Goal: Task Accomplishment & Management: Complete application form

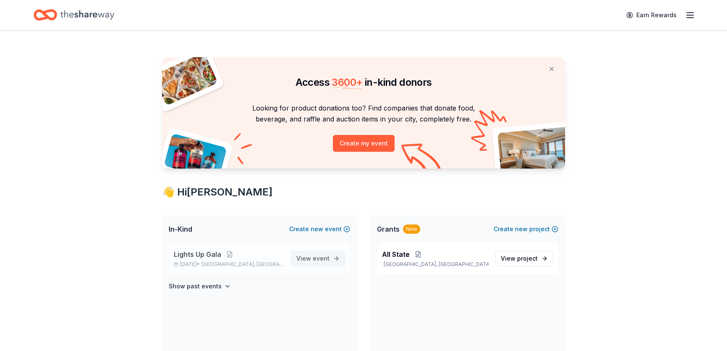
click at [303, 258] on span "View event" at bounding box center [312, 258] width 33 height 10
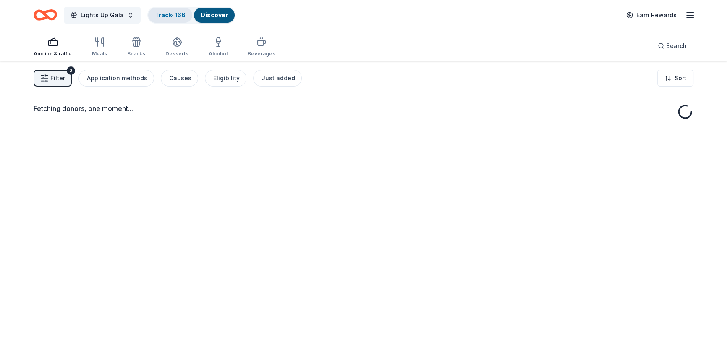
click at [169, 16] on link "Track · 166" at bounding box center [170, 14] width 31 height 7
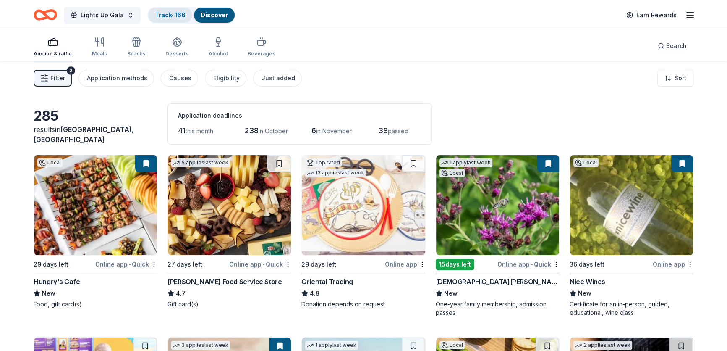
click at [169, 16] on div "Track · 166" at bounding box center [170, 15] width 44 height 15
click at [474, 44] on div "Auction & raffle Meals Snacks Desserts Alcohol Beverages Search" at bounding box center [364, 45] width 660 height 31
click at [672, 47] on span "Search" at bounding box center [676, 46] width 21 height 10
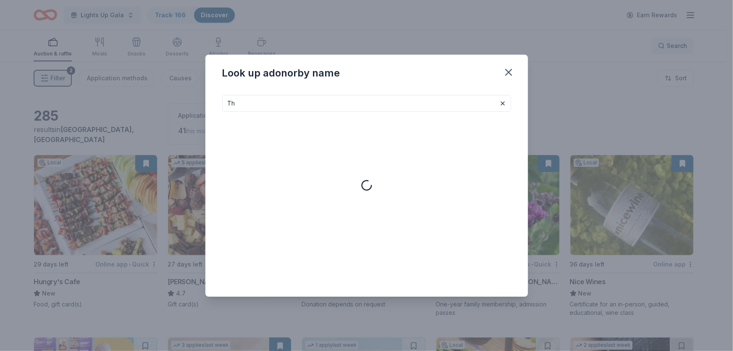
type input "T"
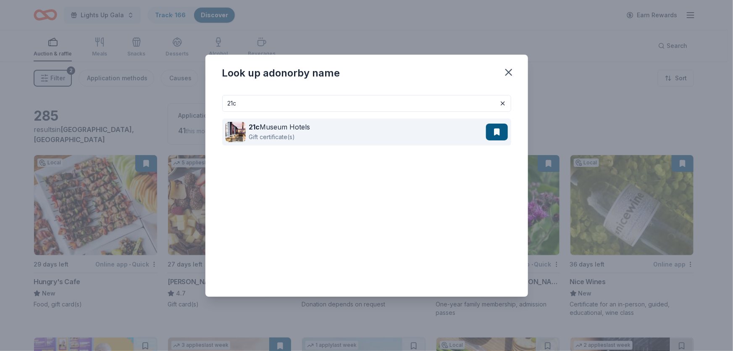
type input "21c"
click at [356, 134] on div "21c Museum Hotels Gift certificate(s)" at bounding box center [355, 131] width 260 height 27
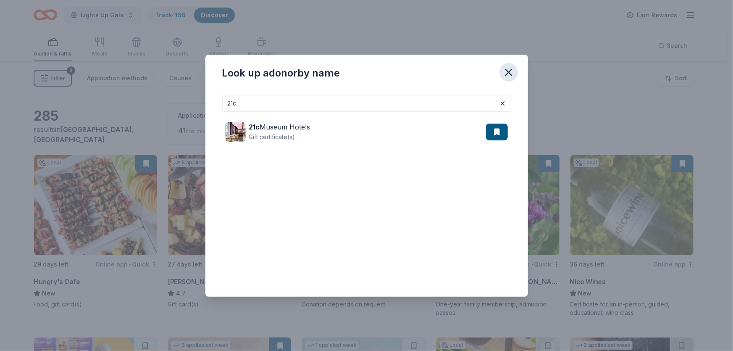
click at [509, 69] on icon "button" at bounding box center [509, 72] width 12 height 12
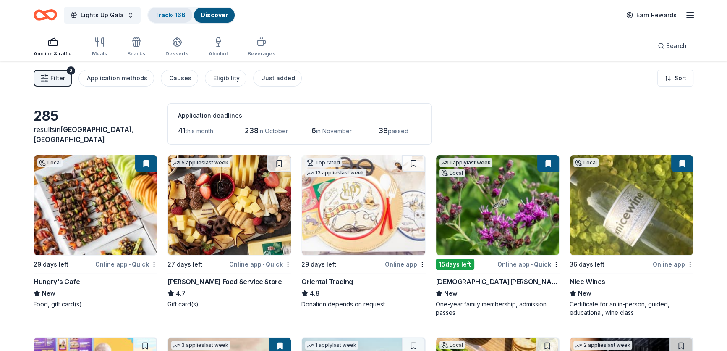
click at [164, 19] on div "Track · 166" at bounding box center [170, 15] width 44 height 15
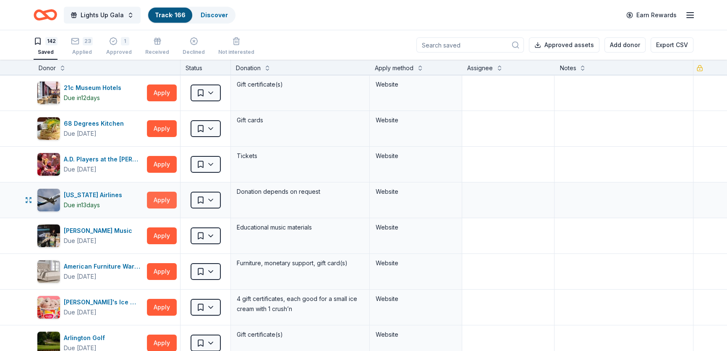
click at [164, 197] on button "Apply" at bounding box center [162, 199] width 30 height 17
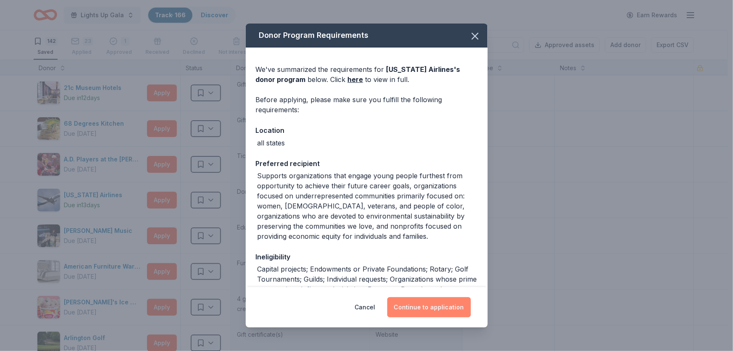
click at [427, 310] on button "Continue to application" at bounding box center [429, 307] width 84 height 20
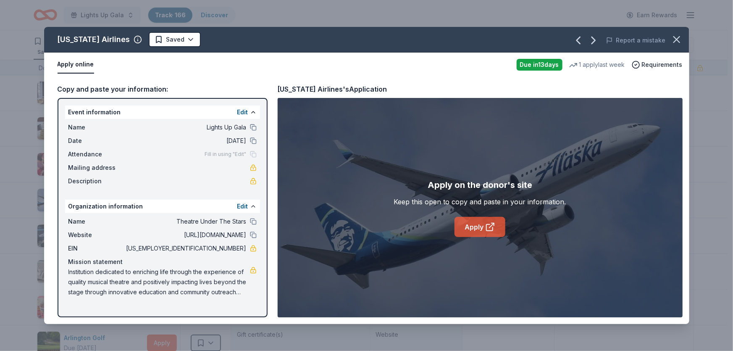
click at [490, 225] on icon at bounding box center [490, 227] width 10 height 10
click at [21, 84] on div "Alaska Airlines Saved Report a mistake Apply online Due in 13 days 1 apply last…" at bounding box center [366, 175] width 733 height 351
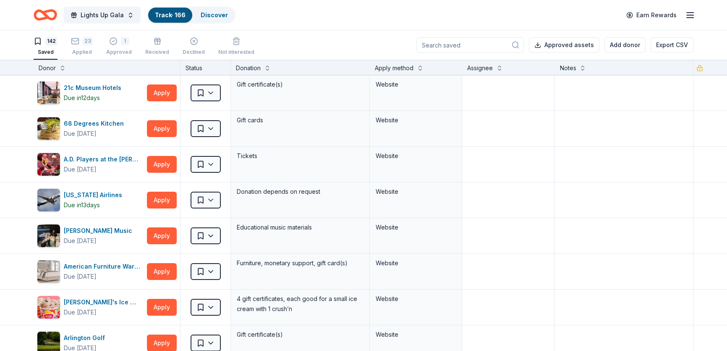
click at [21, 84] on div at bounding box center [363, 175] width 727 height 351
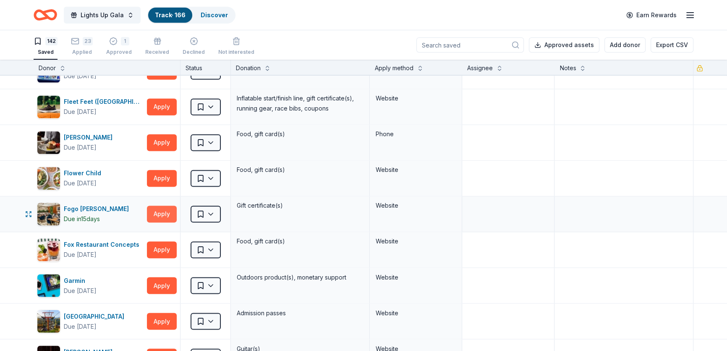
click at [168, 206] on button "Apply" at bounding box center [162, 213] width 30 height 17
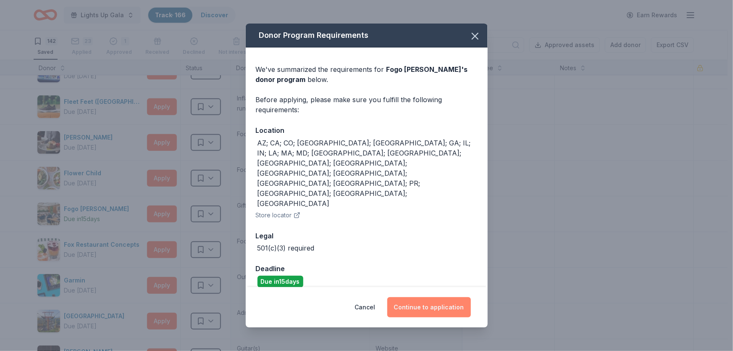
click at [446, 297] on button "Continue to application" at bounding box center [429, 307] width 84 height 20
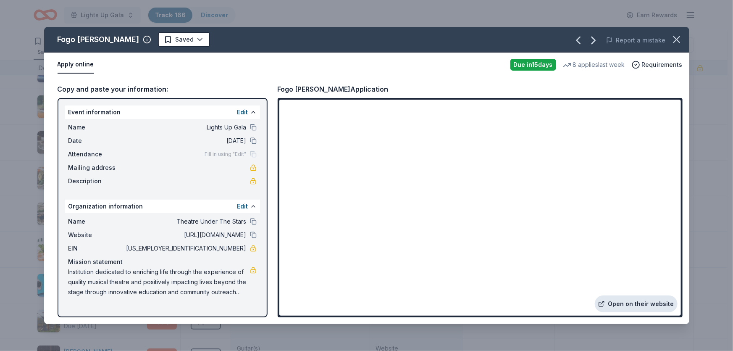
click at [648, 306] on link "Open on their website" at bounding box center [635, 303] width 83 height 17
click at [676, 41] on icon "button" at bounding box center [676, 40] width 12 height 12
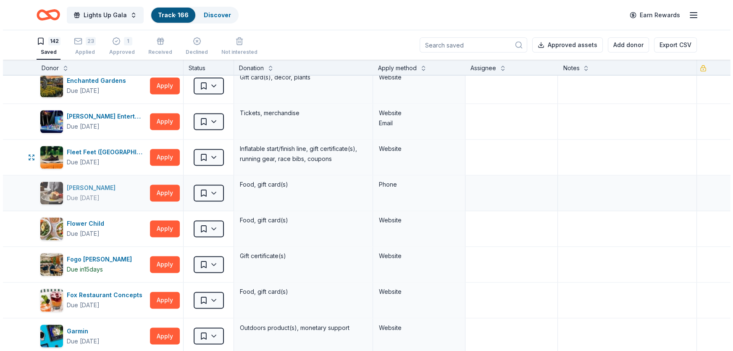
scroll to position [1204, 0]
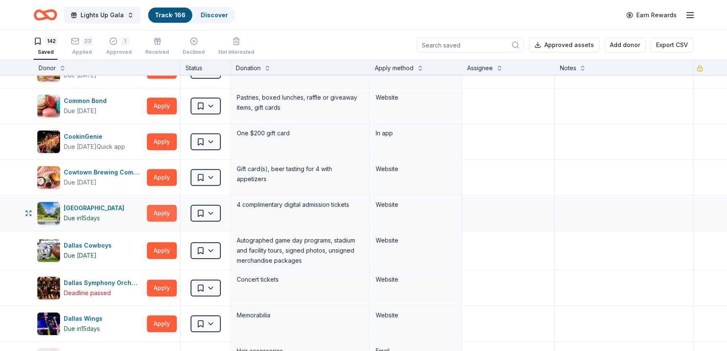
click at [164, 207] on button "Apply" at bounding box center [162, 212] width 30 height 17
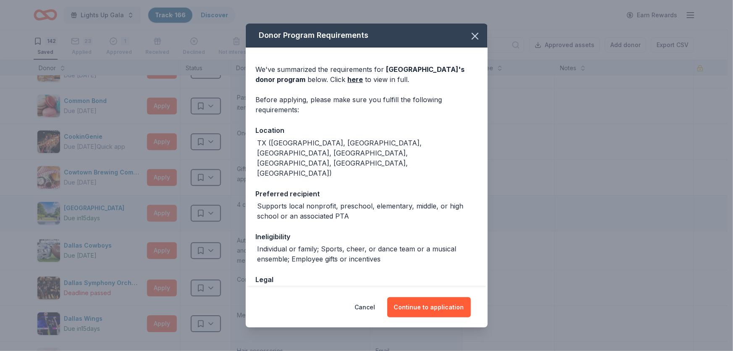
click at [164, 207] on div "Donor Program Requirements We've summarized the requirements for Dallas Arboret…" at bounding box center [366, 175] width 733 height 351
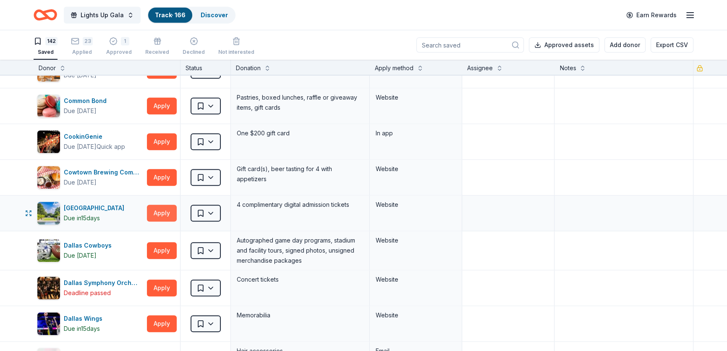
click at [160, 207] on button "Apply" at bounding box center [162, 212] width 30 height 17
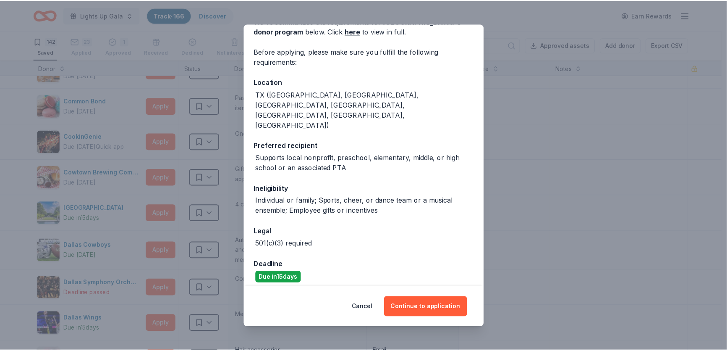
scroll to position [67, 0]
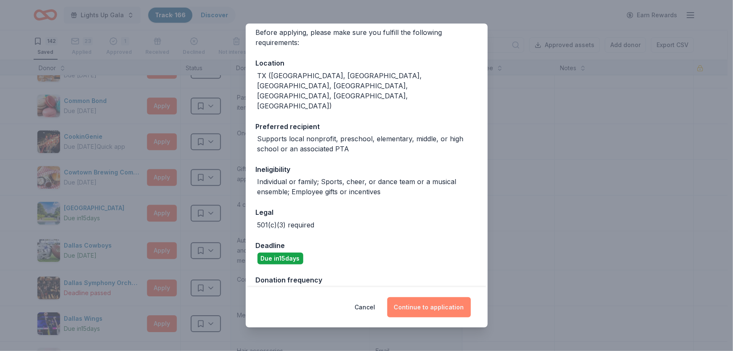
click at [435, 304] on button "Continue to application" at bounding box center [429, 307] width 84 height 20
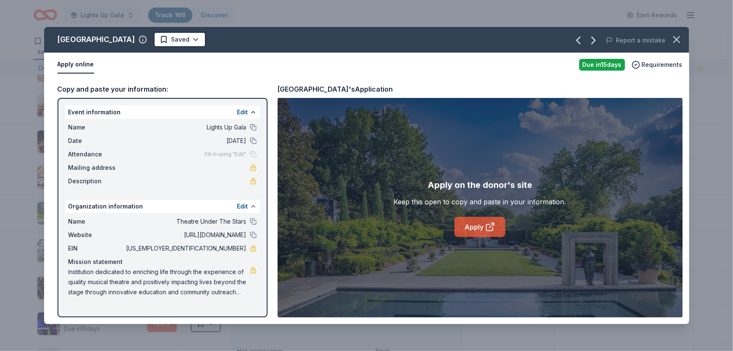
click at [479, 222] on link "Apply" at bounding box center [479, 227] width 51 height 20
click at [680, 37] on icon "button" at bounding box center [676, 40] width 12 height 12
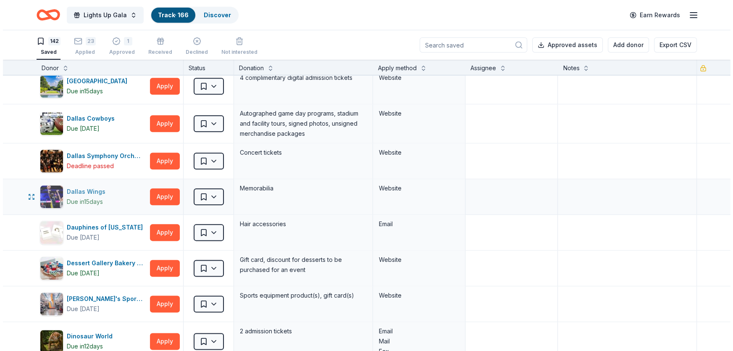
scroll to position [1331, 0]
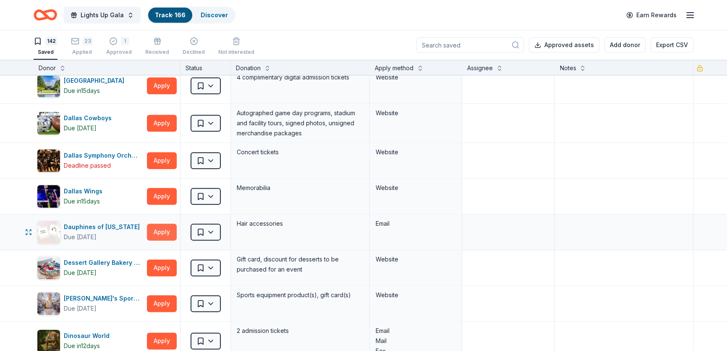
click at [154, 228] on button "Apply" at bounding box center [162, 231] width 30 height 17
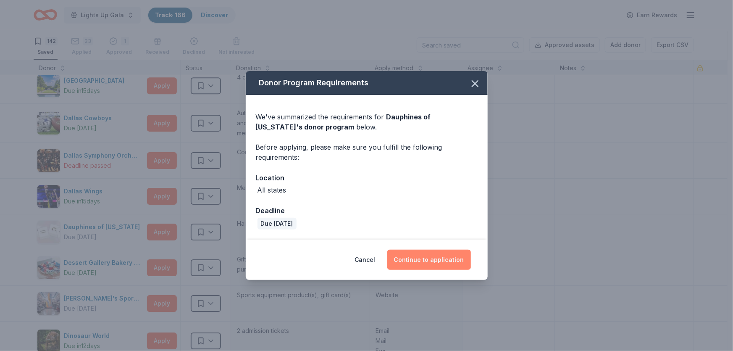
click at [412, 258] on button "Continue to application" at bounding box center [429, 259] width 84 height 20
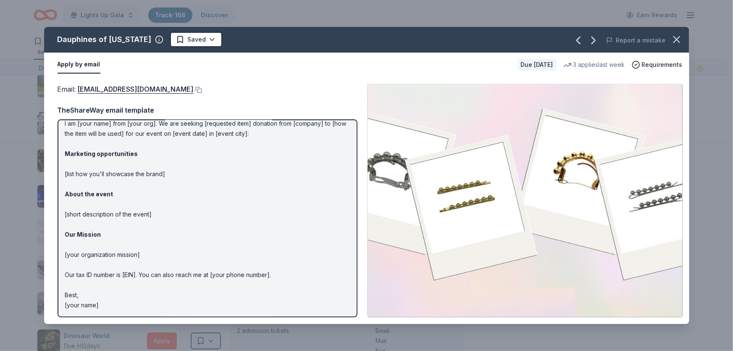
scroll to position [0, 0]
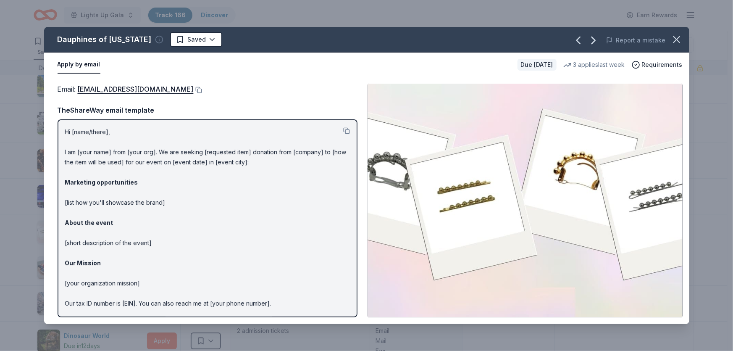
click at [155, 38] on icon "button" at bounding box center [159, 39] width 8 height 8
click at [184, 110] on div "TheShareWay email template" at bounding box center [208, 110] width 300 height 11
click at [202, 88] on button at bounding box center [198, 89] width 8 height 7
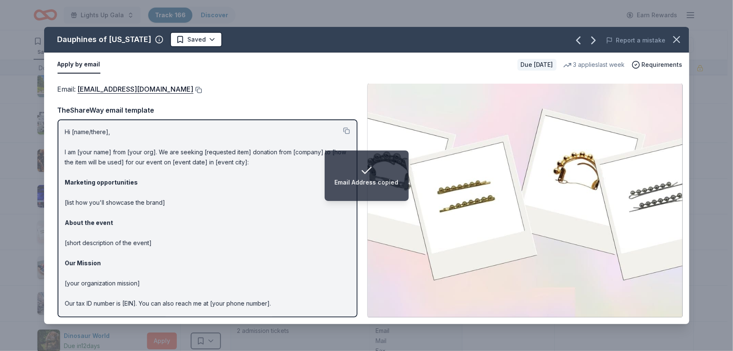
click at [202, 88] on button at bounding box center [198, 89] width 8 height 7
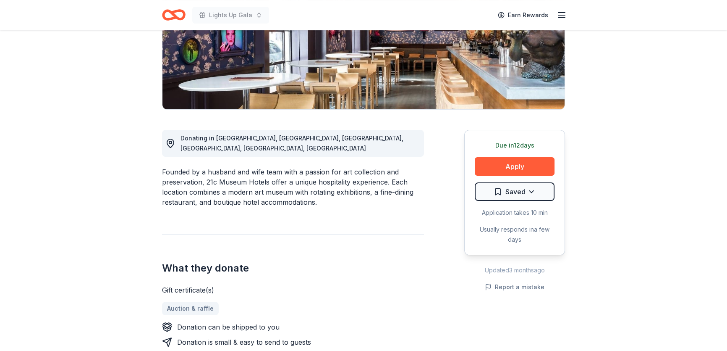
scroll to position [147, 0]
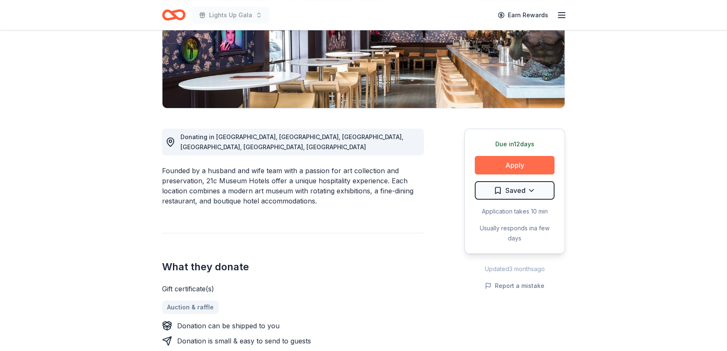
click at [531, 165] on button "Apply" at bounding box center [515, 165] width 80 height 18
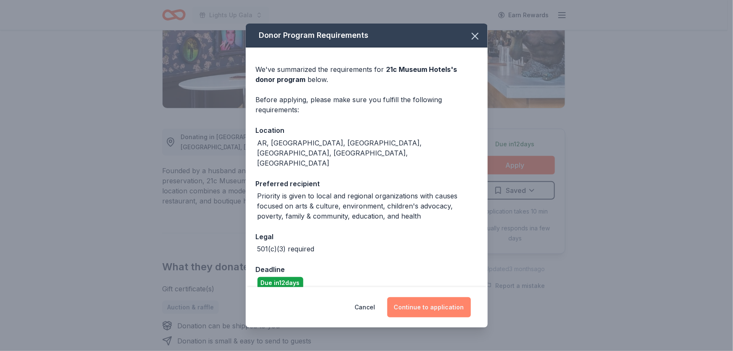
click at [436, 299] on button "Continue to application" at bounding box center [429, 307] width 84 height 20
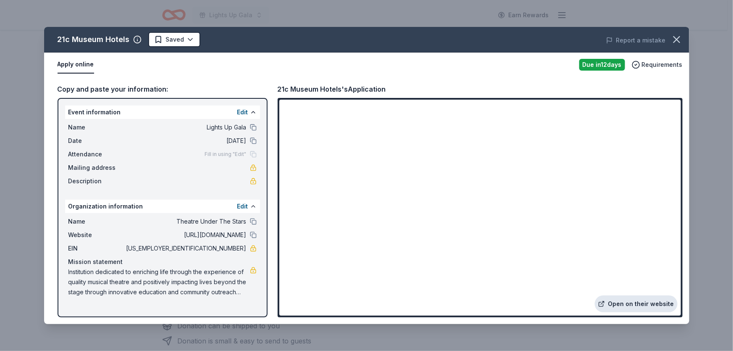
click at [646, 300] on link "Open on their website" at bounding box center [635, 303] width 83 height 17
drag, startPoint x: 443, startPoint y: 118, endPoint x: 654, endPoint y: 302, distance: 280.0
click at [654, 302] on link "Open on their website" at bounding box center [635, 303] width 83 height 17
click at [676, 39] on icon "button" at bounding box center [676, 40] width 6 height 6
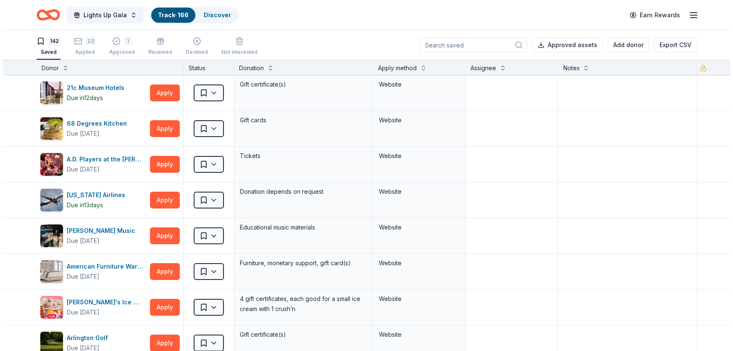
scroll to position [3676, 0]
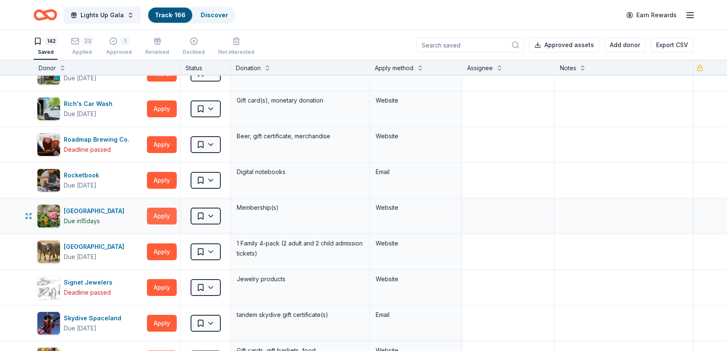
click at [162, 212] on button "Apply" at bounding box center [162, 215] width 30 height 17
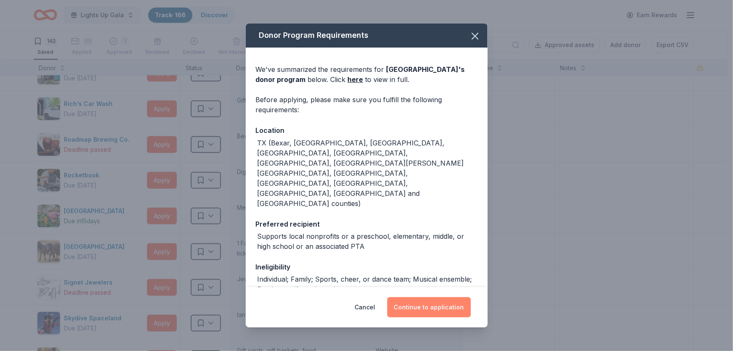
click at [418, 302] on button "Continue to application" at bounding box center [429, 307] width 84 height 20
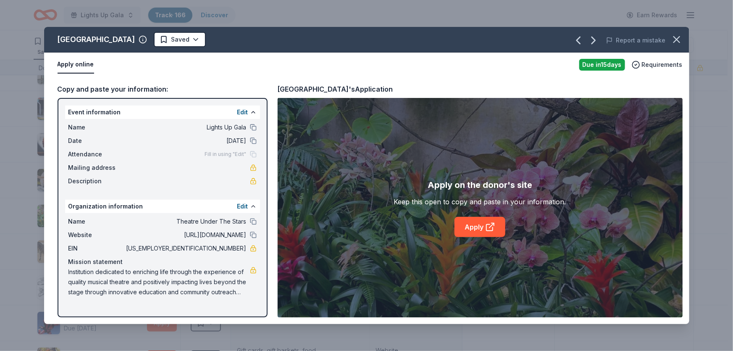
click at [516, 348] on div "[GEOGRAPHIC_DATA] Saved Report a mistake Apply online Due [DATE] Requirements C…" at bounding box center [366, 175] width 733 height 351
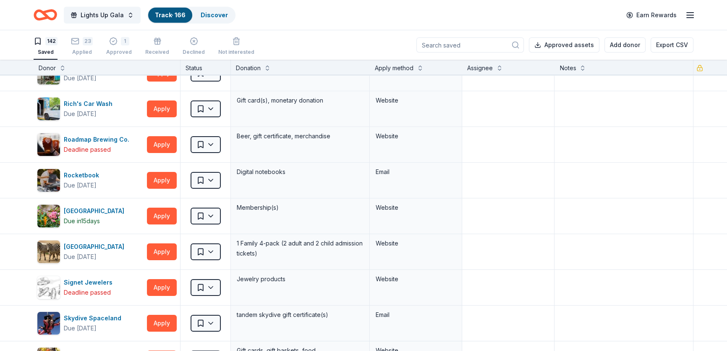
click at [288, 16] on div "Lights Up Gala Track · 166 Discover Earn Rewards" at bounding box center [364, 15] width 660 height 20
click at [154, 208] on button "Apply" at bounding box center [162, 215] width 30 height 17
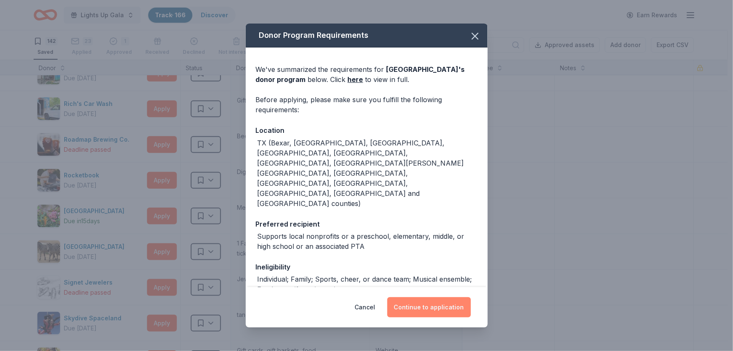
click at [420, 306] on button "Continue to application" at bounding box center [429, 307] width 84 height 20
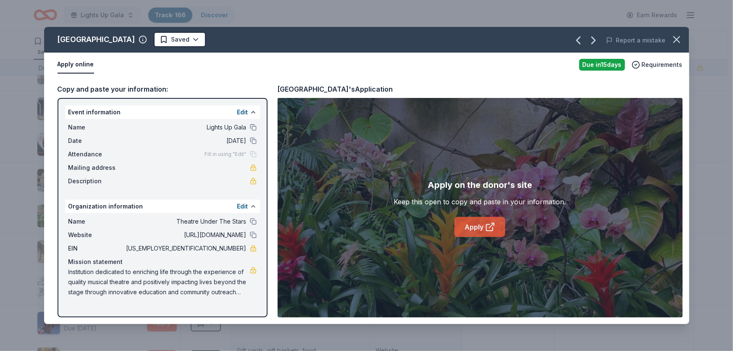
click at [479, 224] on link "Apply" at bounding box center [479, 227] width 51 height 20
click at [479, 225] on link "Apply" at bounding box center [479, 227] width 51 height 20
click at [679, 39] on icon "button" at bounding box center [676, 40] width 12 height 12
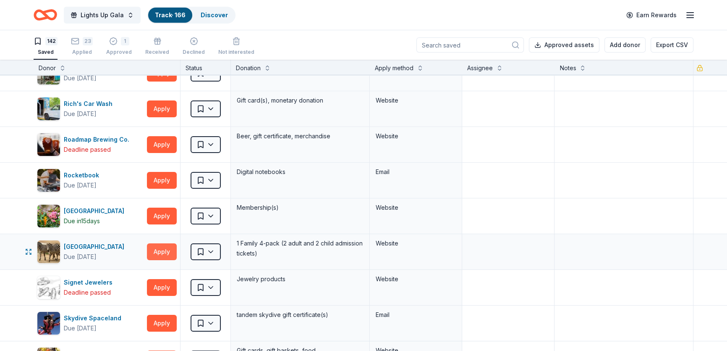
click at [164, 243] on button "Apply" at bounding box center [162, 251] width 30 height 17
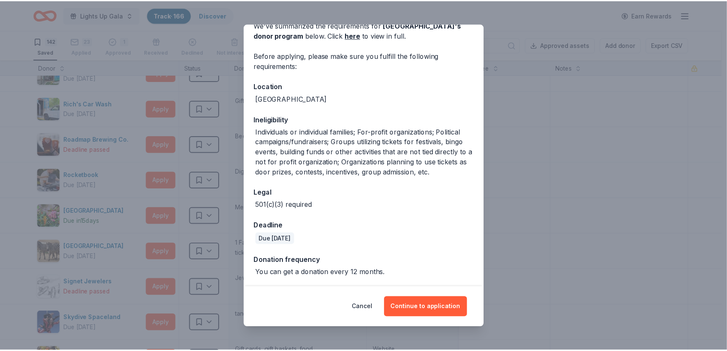
scroll to position [0, 0]
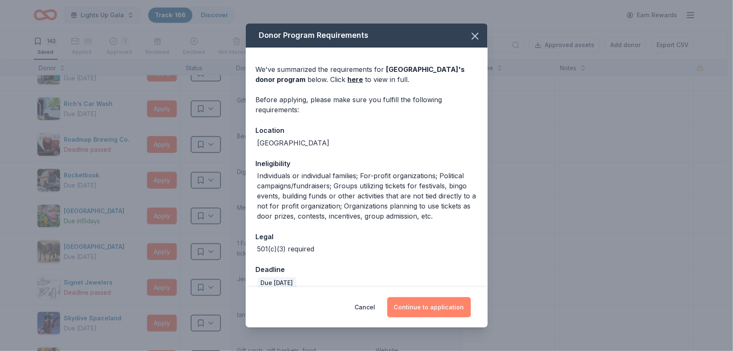
click at [420, 305] on button "Continue to application" at bounding box center [429, 307] width 84 height 20
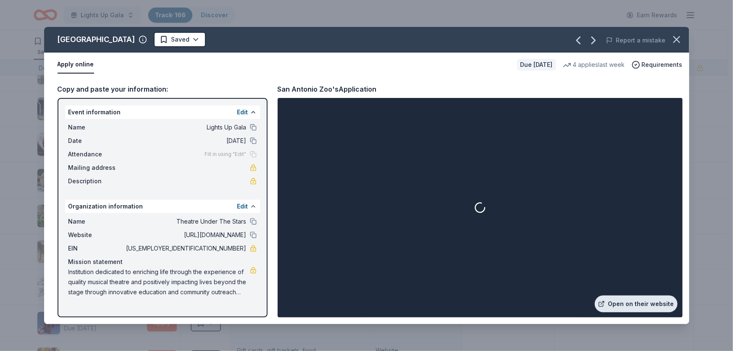
click at [650, 306] on link "Open on their website" at bounding box center [635, 303] width 83 height 17
click at [672, 38] on icon "button" at bounding box center [676, 40] width 12 height 12
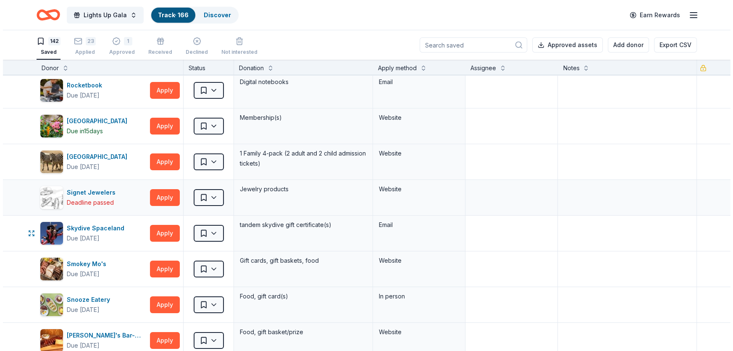
scroll to position [3767, 0]
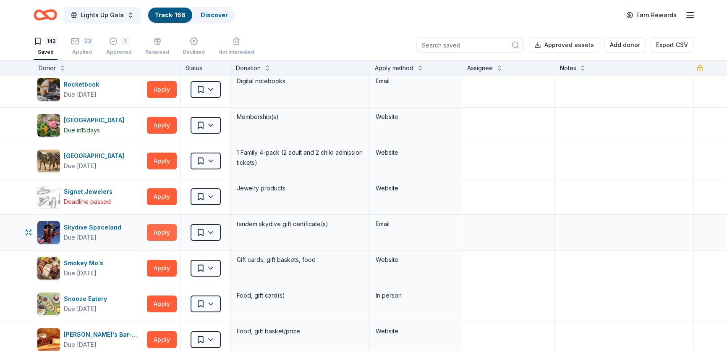
click at [164, 225] on button "Apply" at bounding box center [162, 232] width 30 height 17
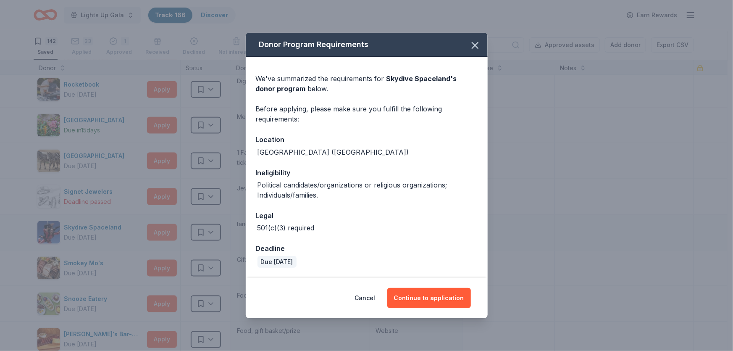
click at [164, 225] on div "Donor Program Requirements We've summarized the requirements for Skydive Spacel…" at bounding box center [366, 175] width 733 height 351
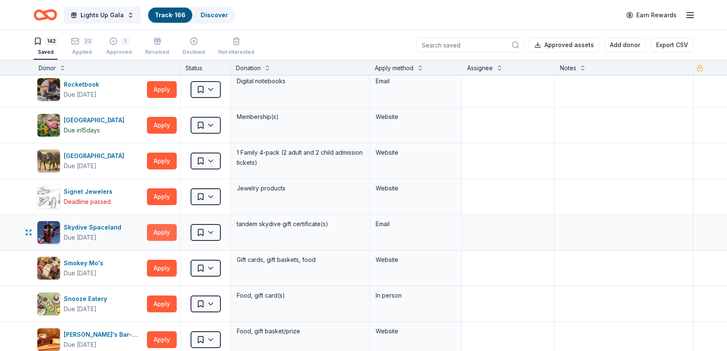
click at [160, 225] on button "Apply" at bounding box center [162, 232] width 30 height 17
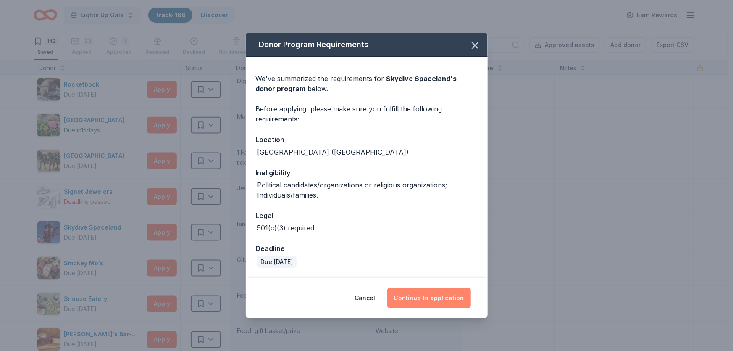
click at [424, 294] on button "Continue to application" at bounding box center [429, 298] width 84 height 20
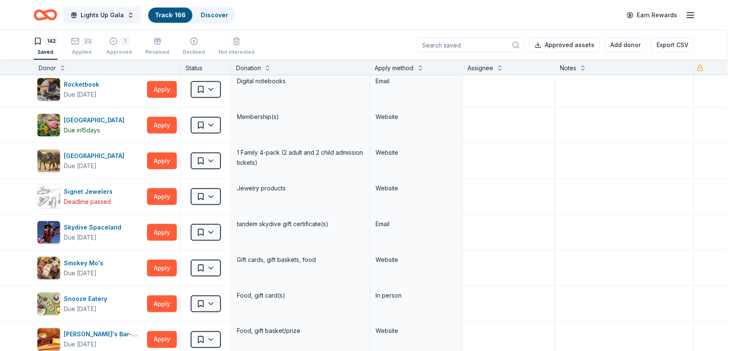
click at [424, 294] on div "Get form on donor's site Go to the donor's site to download the form that you m…" at bounding box center [516, 206] width 299 height 208
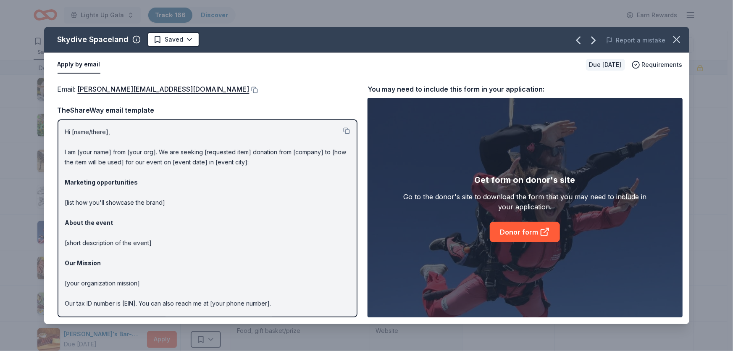
click at [424, 294] on div "Get form on donor's site Go to the donor's site to download the form that you m…" at bounding box center [524, 207] width 315 height 219
click at [533, 236] on link "Donor form" at bounding box center [524, 232] width 70 height 20
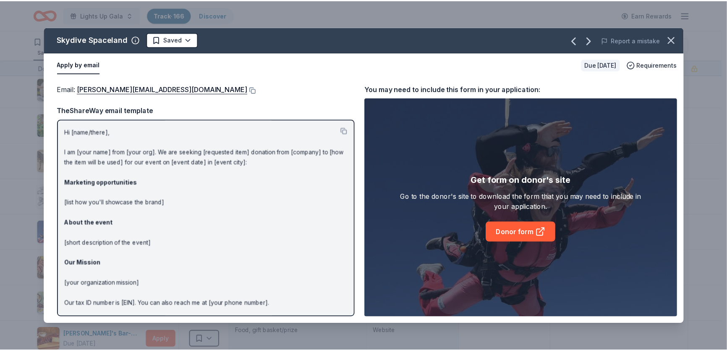
scroll to position [29, 0]
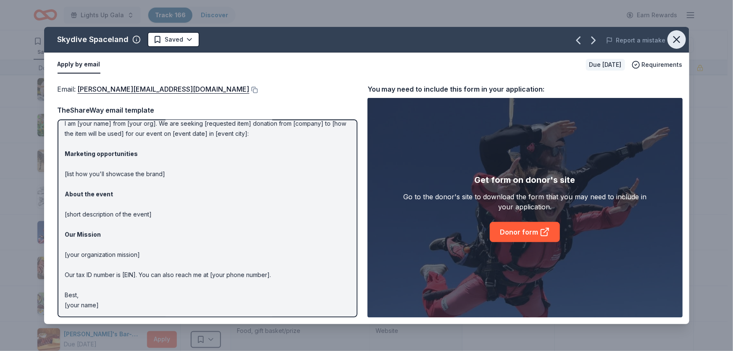
click at [677, 37] on icon "button" at bounding box center [676, 40] width 12 height 12
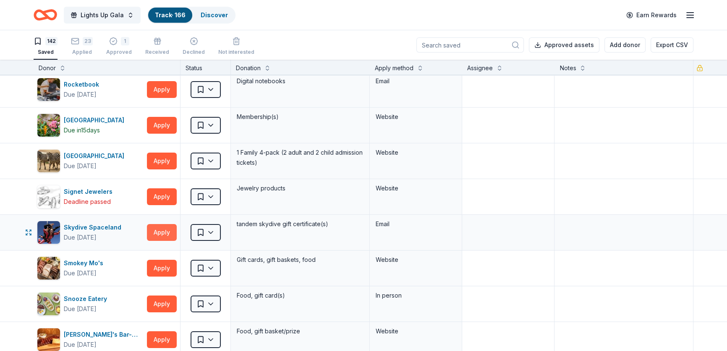
click at [160, 224] on button "Apply" at bounding box center [162, 232] width 30 height 17
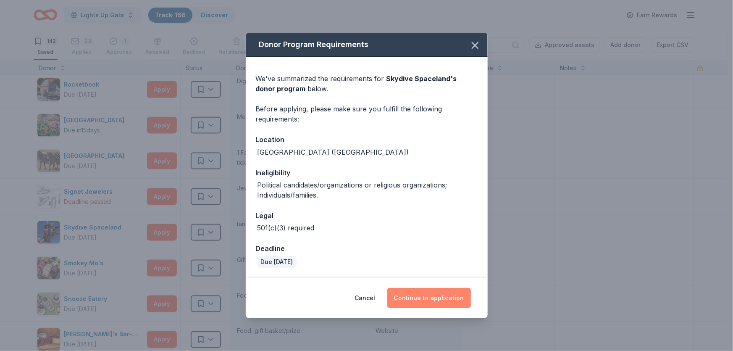
click at [455, 296] on button "Continue to application" at bounding box center [429, 298] width 84 height 20
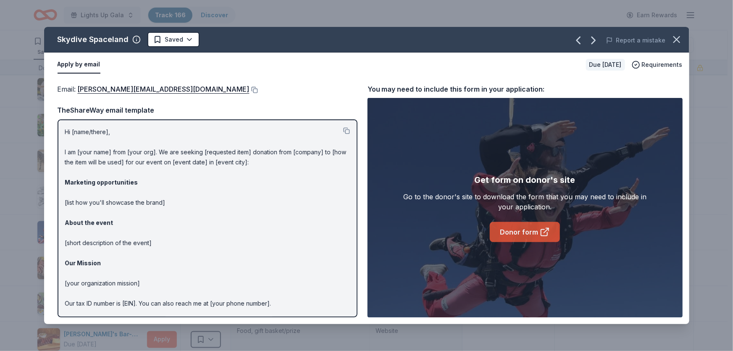
click at [523, 232] on link "Donor form" at bounding box center [524, 232] width 70 height 20
click at [249, 90] on button at bounding box center [253, 89] width 8 height 7
click at [675, 38] on icon "button" at bounding box center [676, 40] width 6 height 6
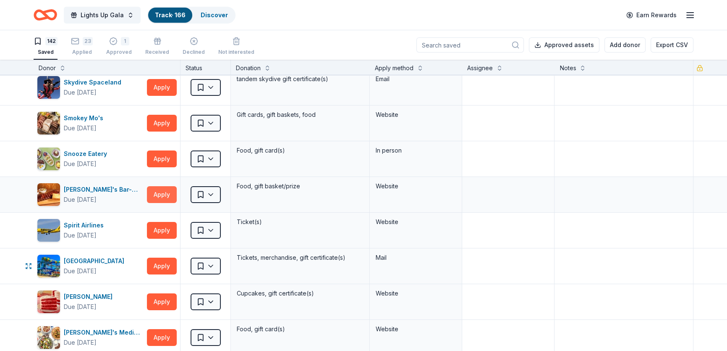
scroll to position [3912, 0]
click at [167, 227] on button "Apply" at bounding box center [162, 229] width 30 height 17
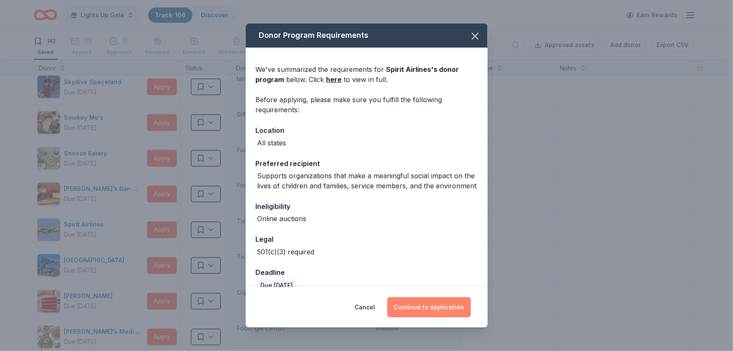
click at [452, 306] on button "Continue to application" at bounding box center [429, 307] width 84 height 20
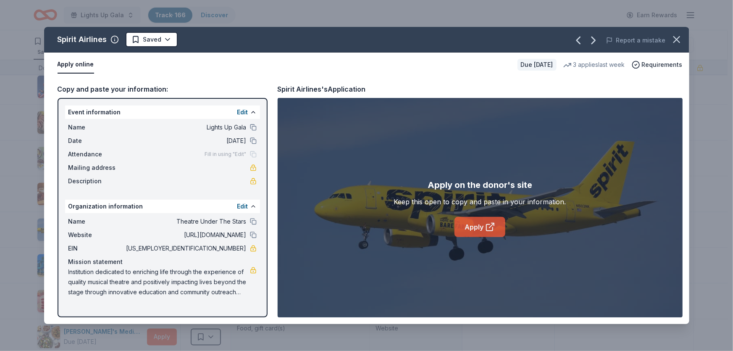
click at [472, 222] on link "Apply" at bounding box center [479, 227] width 51 height 20
click at [678, 42] on icon "button" at bounding box center [676, 40] width 12 height 12
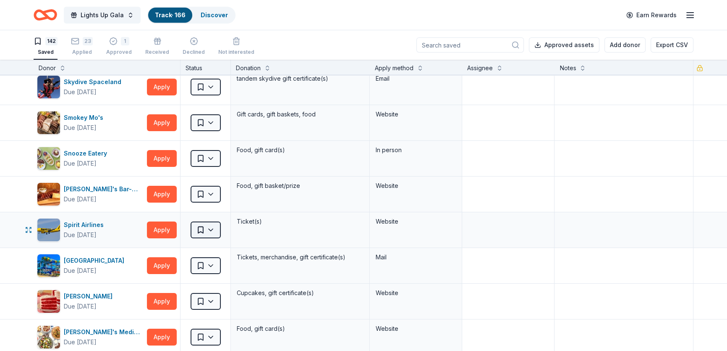
click at [213, 221] on html "Lights Up Gala Track · 166 Discover Earn Rewards 142 Saved 23 Applied 1 Approve…" at bounding box center [363, 175] width 727 height 351
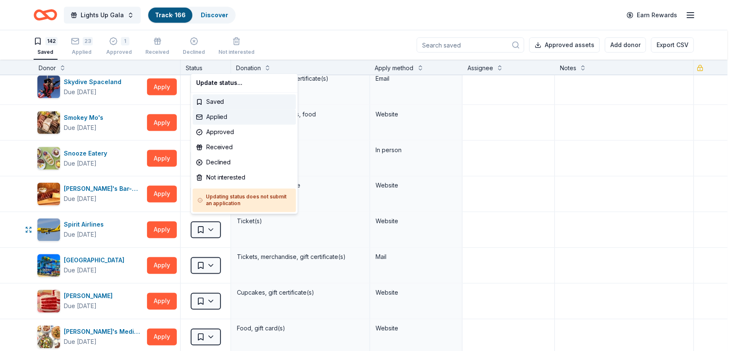
click at [229, 118] on div "Applied" at bounding box center [244, 117] width 103 height 15
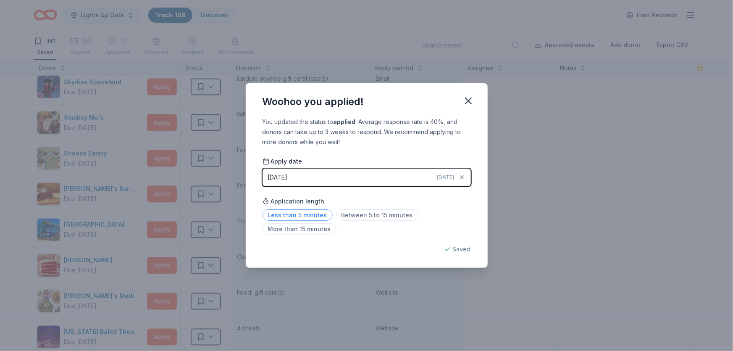
click at [313, 216] on span "Less than 5 minutes" at bounding box center [297, 214] width 70 height 11
click at [469, 98] on icon "button" at bounding box center [468, 101] width 12 height 12
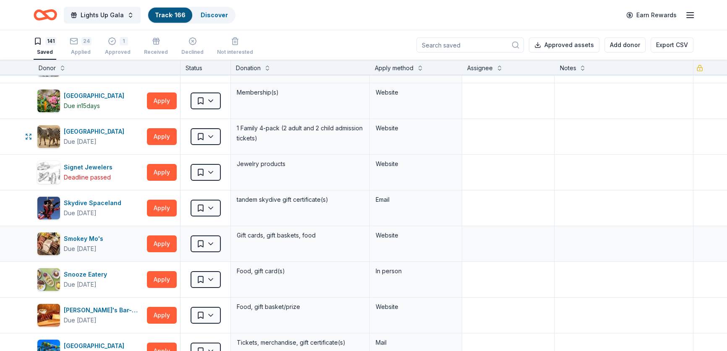
scroll to position [3791, 0]
click at [204, 202] on html "Lights Up Gala Track · 166 Discover Earn Rewards 141 Saved 24 Applied 1 Approve…" at bounding box center [363, 175] width 727 height 351
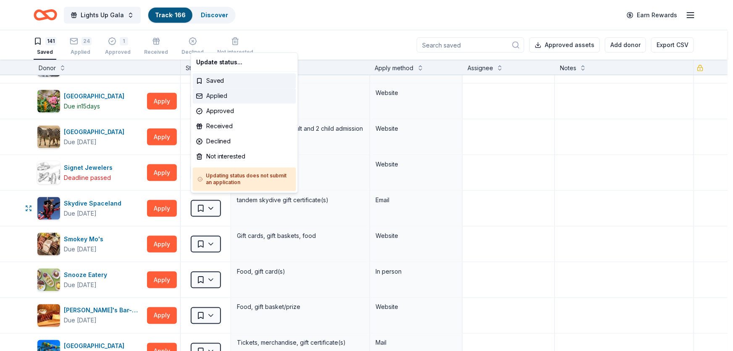
click at [249, 93] on div "Applied" at bounding box center [244, 96] width 103 height 15
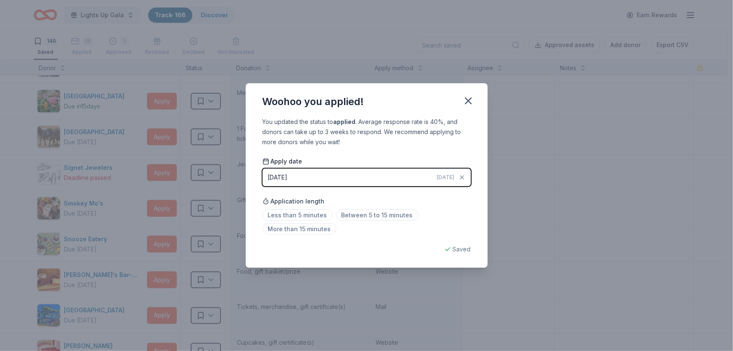
click at [468, 103] on icon "button" at bounding box center [468, 101] width 12 height 12
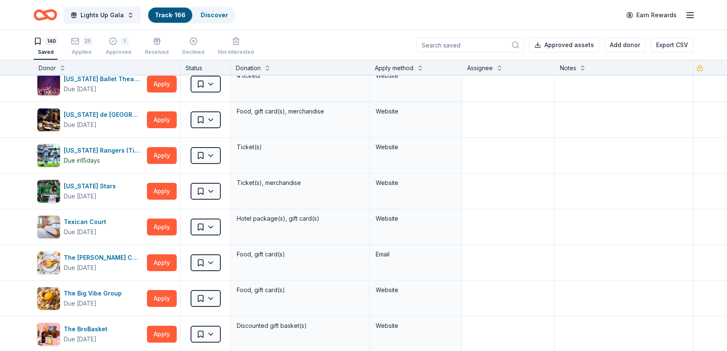
scroll to position [4114, 0]
